Goal: Task Accomplishment & Management: Use online tool/utility

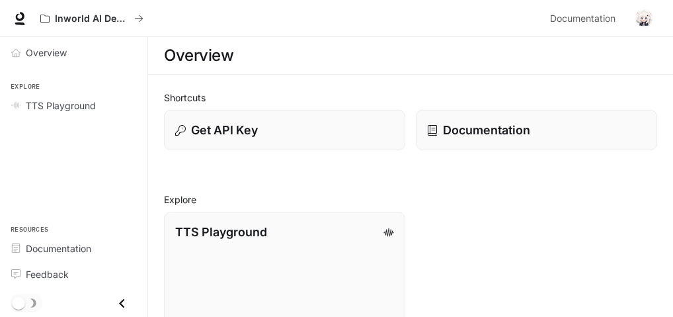
click at [319, 96] on h2 "Shortcuts" at bounding box center [410, 98] width 493 height 14
click at [28, 44] on link "Overview" at bounding box center [73, 52] width 137 height 23
click at [67, 10] on button "Inworld AI Demos" at bounding box center [91, 18] width 115 height 26
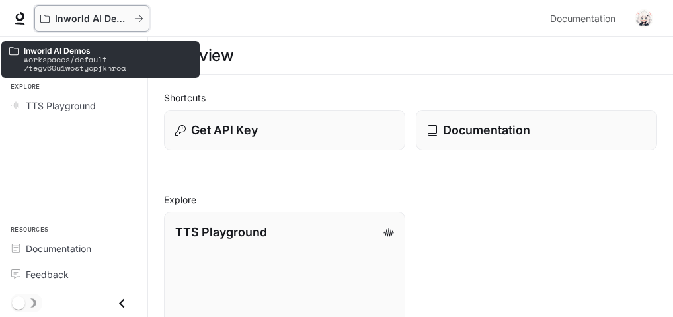
click at [87, 19] on p "Inworld AI Demos" at bounding box center [92, 18] width 74 height 11
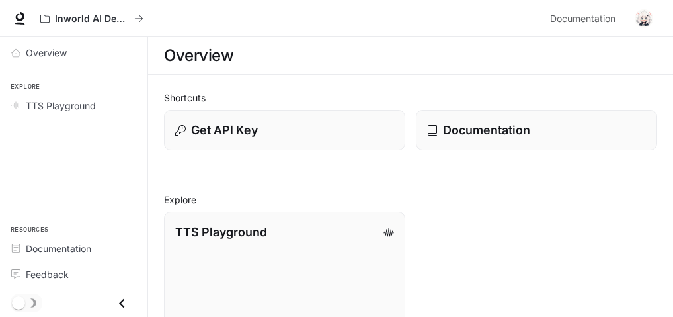
click at [122, 292] on button "Close drawer" at bounding box center [122, 303] width 30 height 27
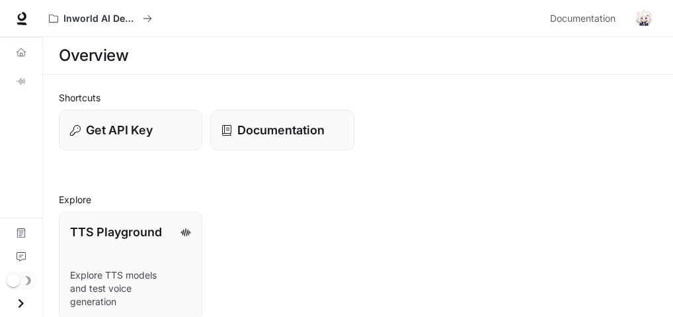
click at [22, 301] on icon "Open drawer" at bounding box center [21, 303] width 18 height 18
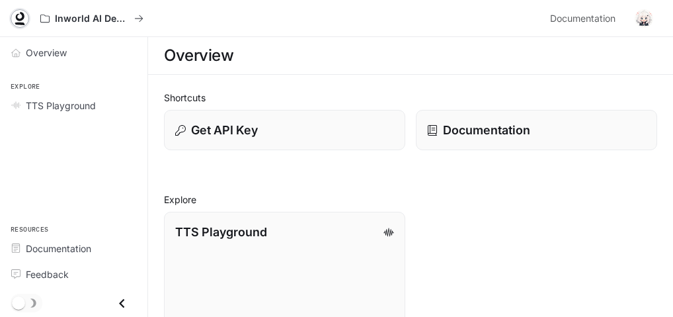
click at [26, 22] on icon at bounding box center [19, 18] width 13 height 13
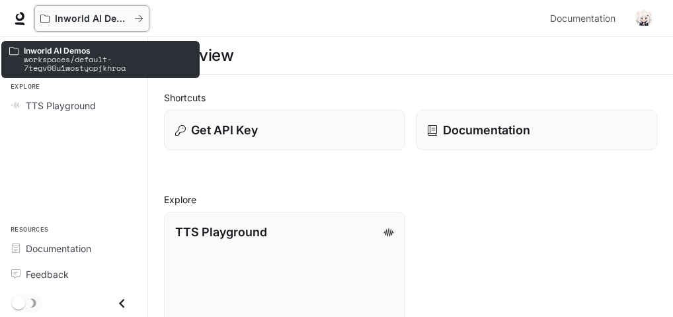
click at [140, 10] on button "Inworld AI Demos" at bounding box center [91, 18] width 115 height 26
click at [93, 19] on p "Inworld AI Demos" at bounding box center [92, 18] width 74 height 11
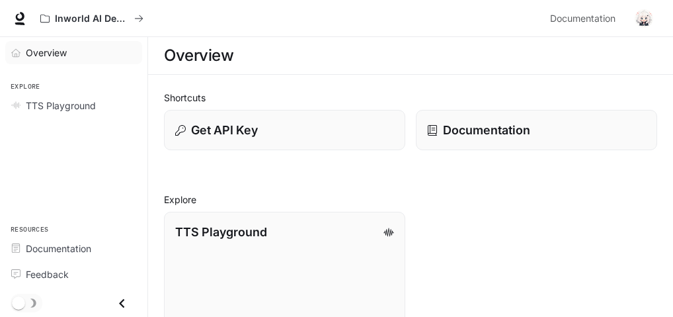
click at [35, 56] on span "Overview" at bounding box center [46, 53] width 41 height 14
click at [39, 49] on span "Overview" at bounding box center [47, 53] width 42 height 14
click at [182, 40] on section "Overview" at bounding box center [410, 56] width 525 height 38
click at [171, 40] on section "Overview" at bounding box center [410, 56] width 525 height 38
click at [593, 14] on span "Documentation" at bounding box center [582, 19] width 65 height 17
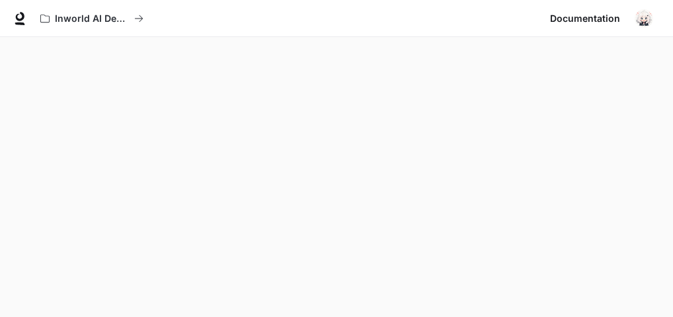
click at [645, 20] on img "button" at bounding box center [644, 18] width 19 height 19
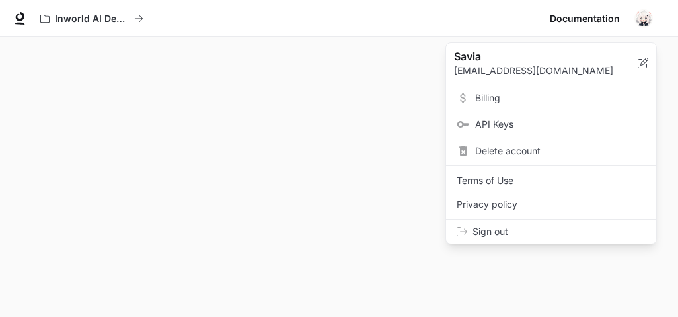
click at [389, 141] on div at bounding box center [339, 158] width 678 height 317
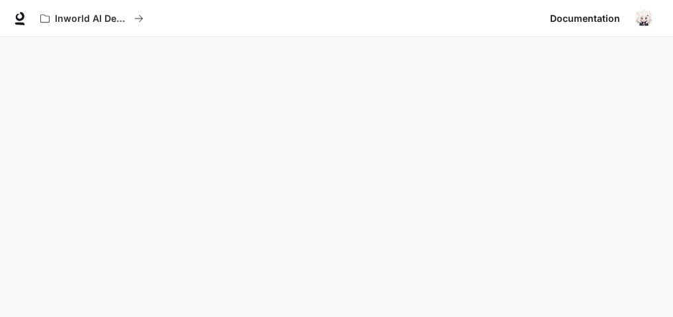
click at [602, 13] on span "Documentation" at bounding box center [585, 19] width 70 height 17
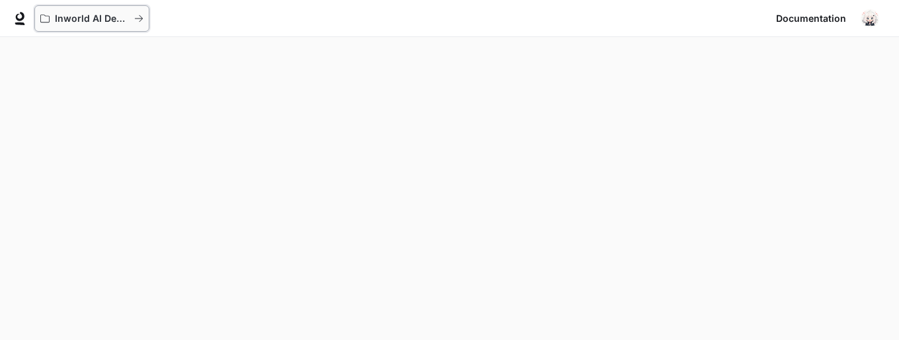
click at [79, 11] on button "Inworld AI Demos" at bounding box center [91, 18] width 115 height 26
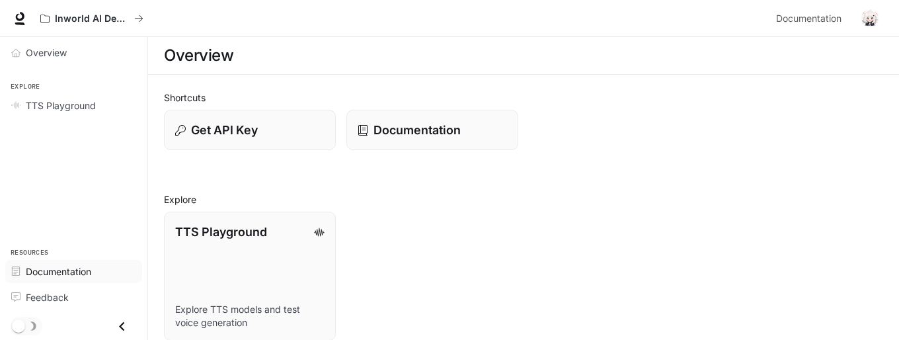
click at [76, 270] on span "Documentation" at bounding box center [58, 271] width 65 height 14
click at [424, 225] on div "TTS Playground Explore TTS models and test voice generation" at bounding box center [518, 271] width 730 height 140
click at [108, 48] on div "Overview" at bounding box center [81, 53] width 110 height 14
click at [219, 52] on h1 "Overview" at bounding box center [198, 55] width 69 height 26
click at [424, 127] on p "Documentation" at bounding box center [417, 130] width 88 height 18
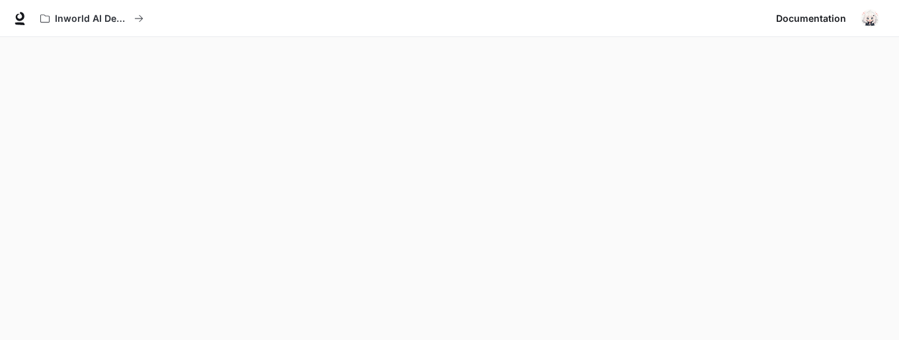
click at [810, 5] on div "Inworld AI Demos Documentation Documentation" at bounding box center [449, 18] width 899 height 37
click at [823, 11] on span "Documentation" at bounding box center [811, 19] width 70 height 17
click at [863, 19] on img "button" at bounding box center [870, 18] width 19 height 19
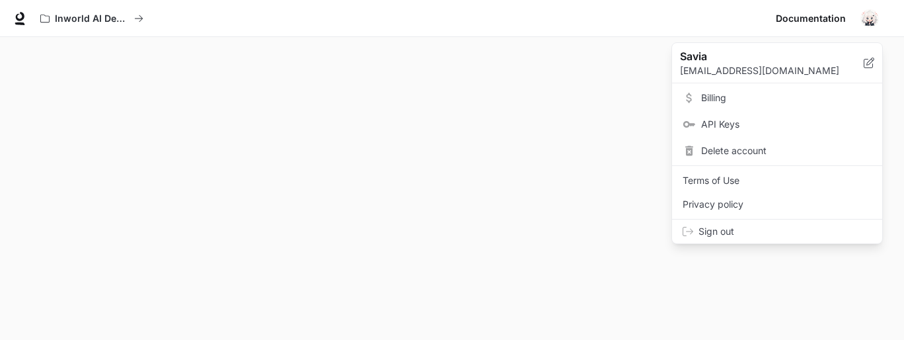
click at [600, 98] on div at bounding box center [452, 170] width 904 height 340
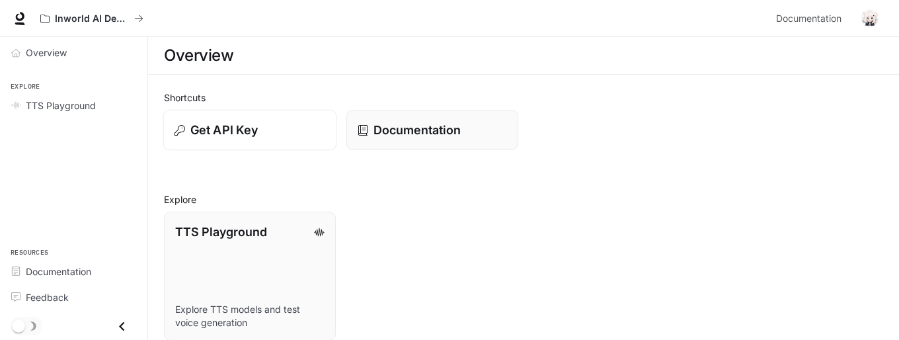
click at [273, 121] on div "Get API Key" at bounding box center [250, 130] width 151 height 18
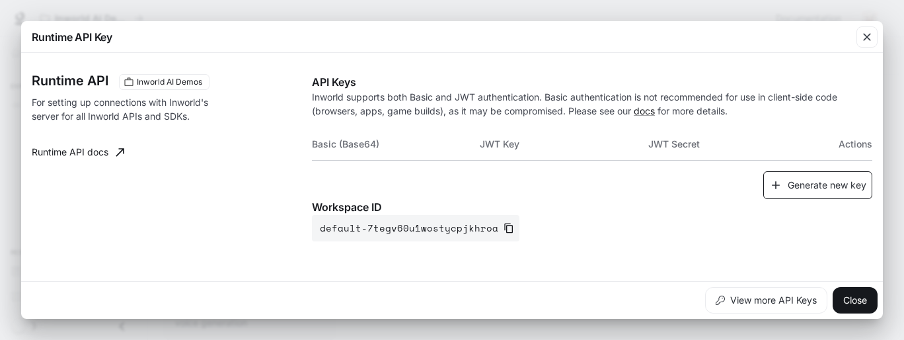
click at [779, 181] on button "Generate new key" at bounding box center [818, 185] width 109 height 28
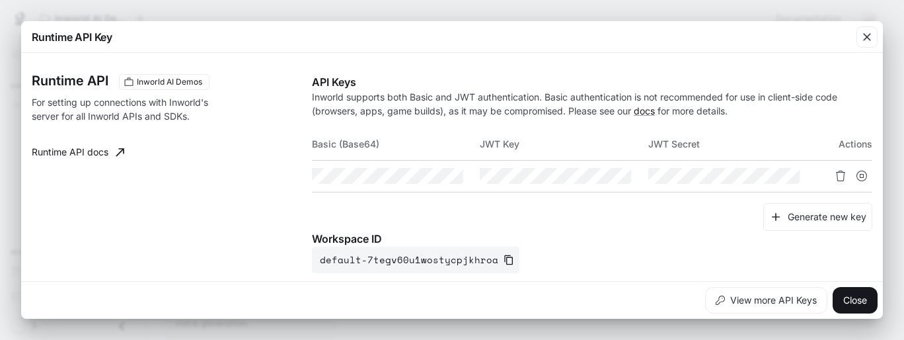
click at [0, 0] on button "button" at bounding box center [0, 0] width 0 height 0
click at [606, 165] on td at bounding box center [564, 176] width 168 height 32
click at [0, 0] on button "button" at bounding box center [0, 0] width 0 height 0
click at [418, 175] on button "button" at bounding box center [429, 176] width 22 height 22
click at [869, 35] on icon "button" at bounding box center [867, 37] width 8 height 8
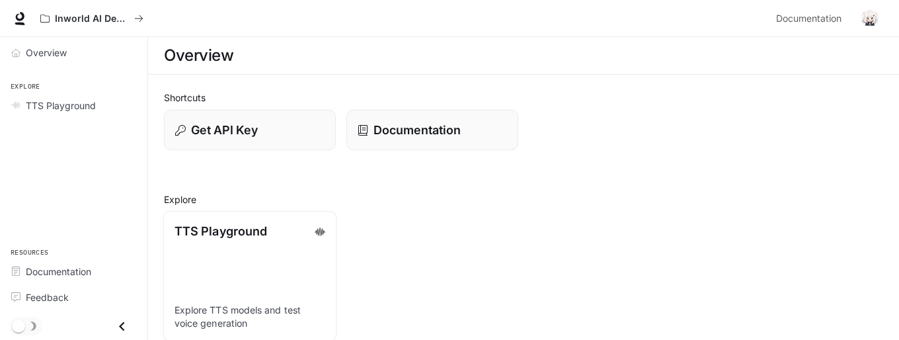
click at [267, 233] on div "TTS Playground" at bounding box center [250, 231] width 151 height 18
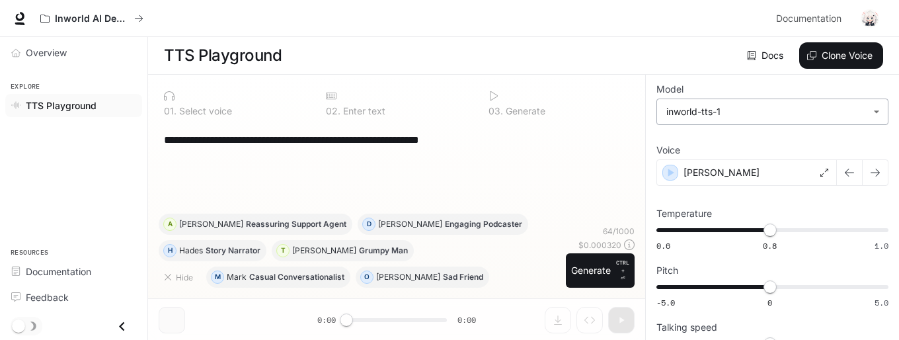
click at [828, 110] on body "**********" at bounding box center [449, 170] width 899 height 340
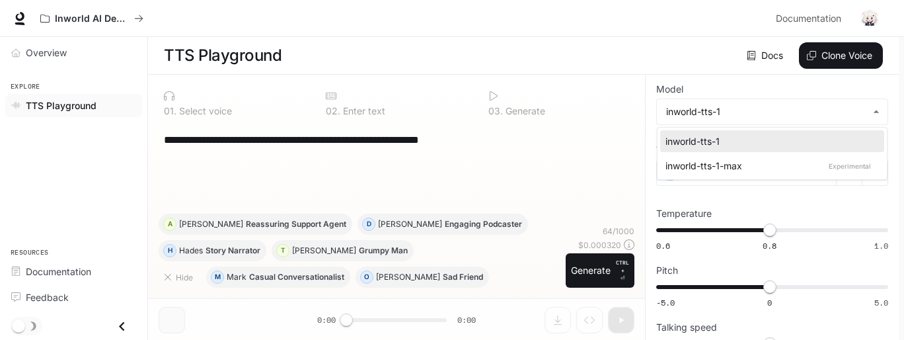
click at [832, 91] on div at bounding box center [452, 170] width 904 height 340
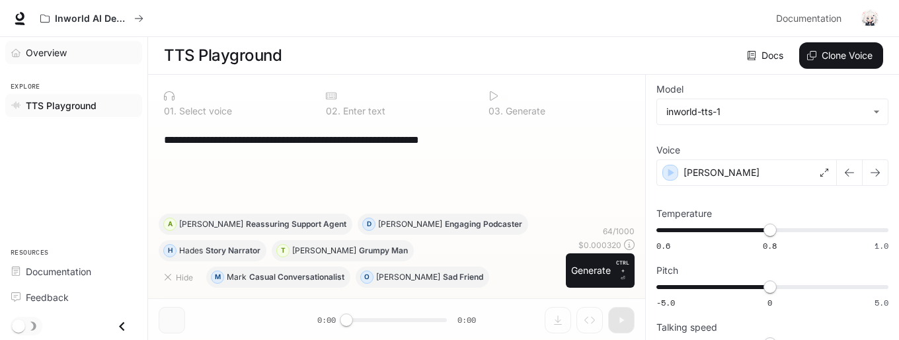
click at [78, 60] on link "Overview" at bounding box center [73, 52] width 137 height 23
